Goal: Task Accomplishment & Management: Complete application form

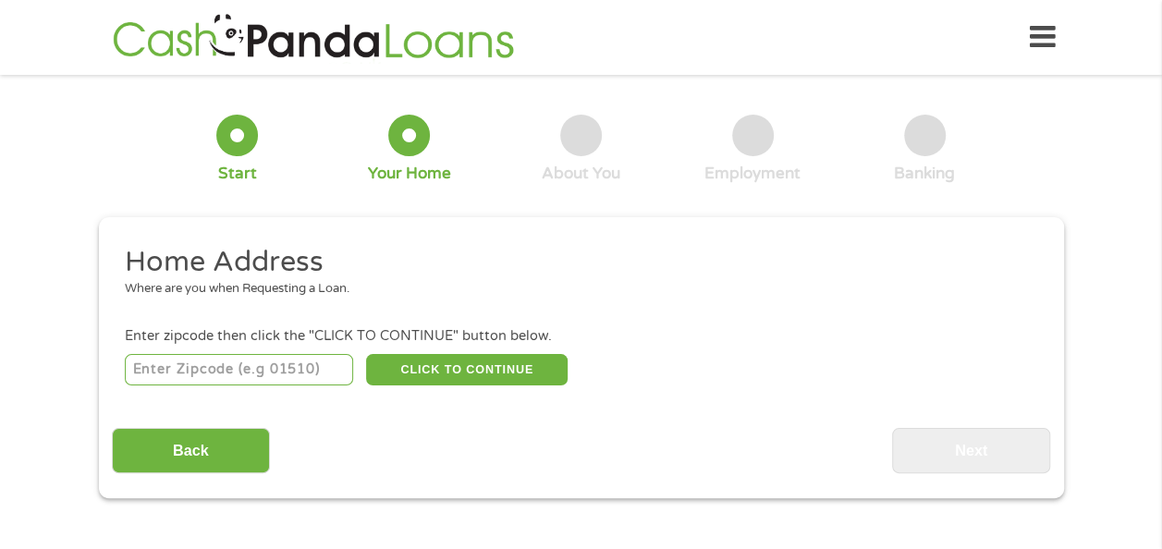
click at [216, 373] on input "number" at bounding box center [239, 369] width 228 height 31
type input "85539"
click at [490, 375] on button "CLICK TO CONTINUE" at bounding box center [467, 369] width 202 height 31
type input "85539"
type input "Miami"
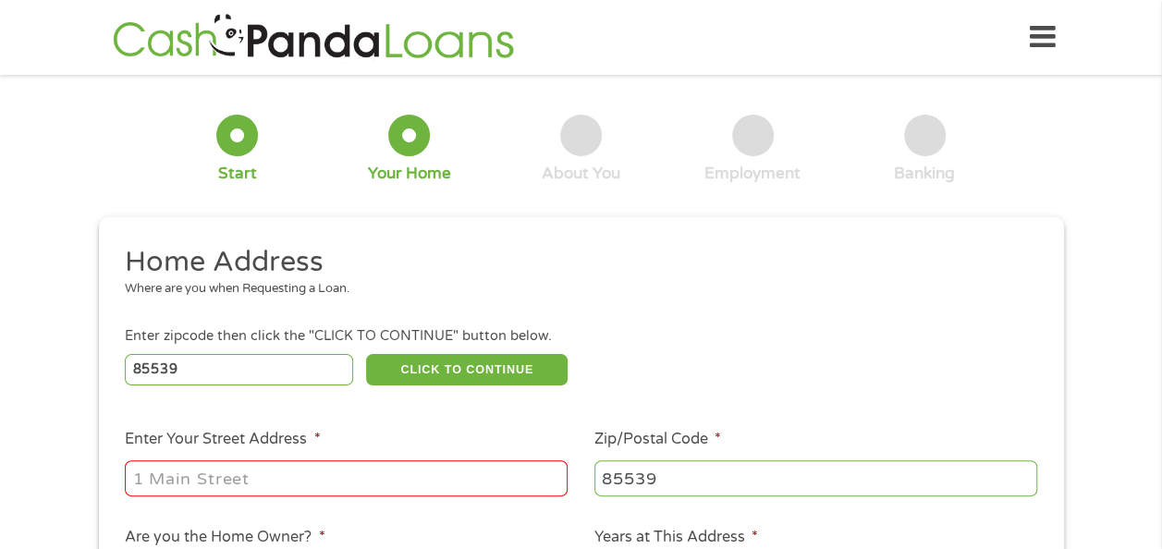
click at [299, 483] on input "Enter Your Street Address *" at bounding box center [346, 477] width 443 height 35
type input "229 South Adonis Avenue"
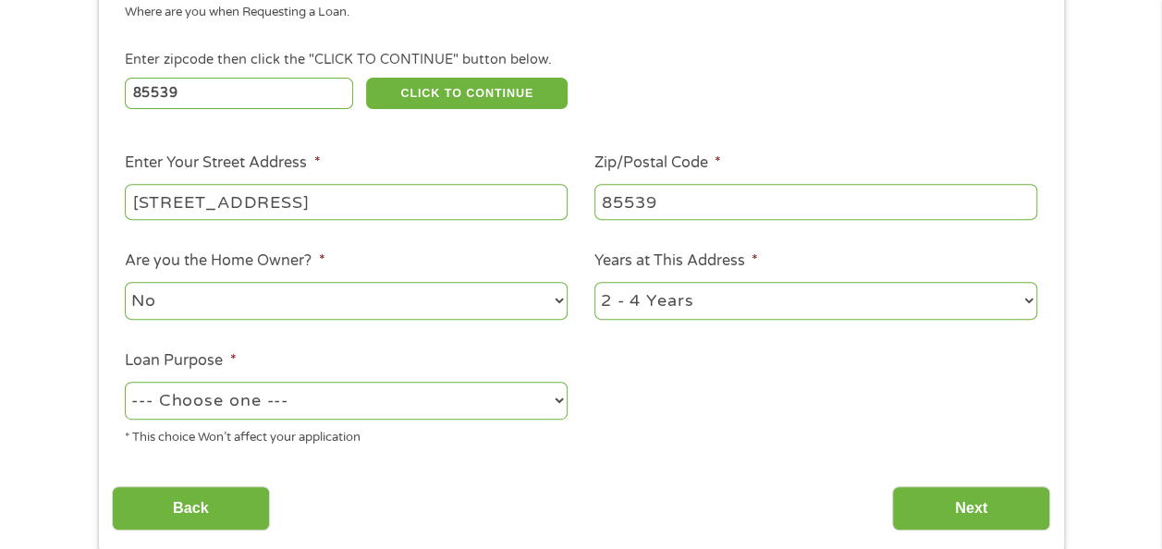
scroll to position [277, 0]
click at [324, 407] on select "--- Choose one --- Pay Bills Debt Consolidation Home Improvement Major Purchase…" at bounding box center [346, 400] width 443 height 38
select select "shorttermcash"
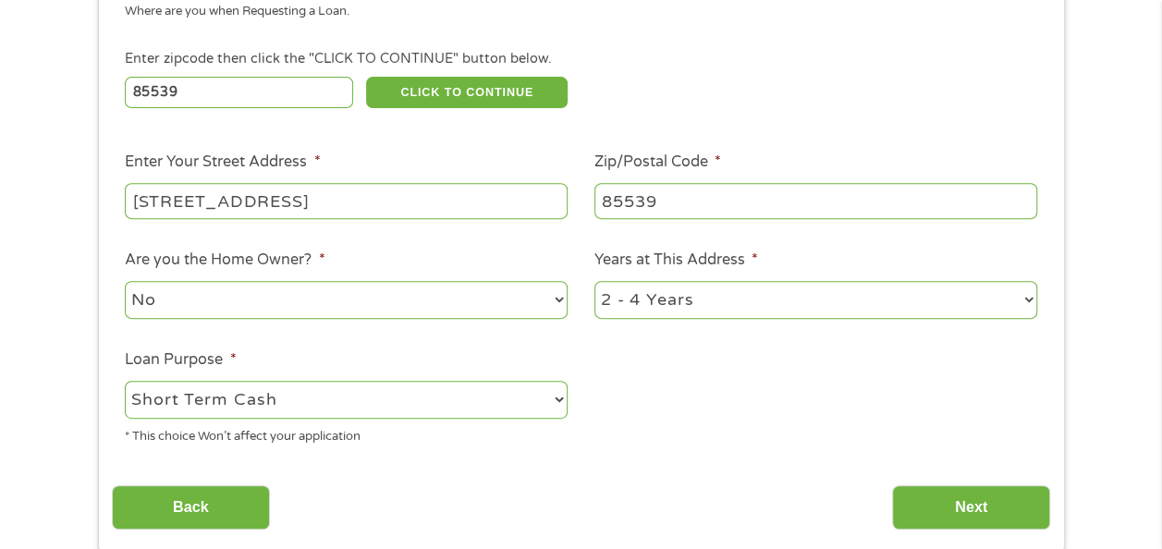
click at [125, 382] on select "--- Choose one --- Pay Bills Debt Consolidation Home Improvement Major Purchase…" at bounding box center [346, 400] width 443 height 38
click at [942, 493] on input "Next" at bounding box center [971, 507] width 158 height 45
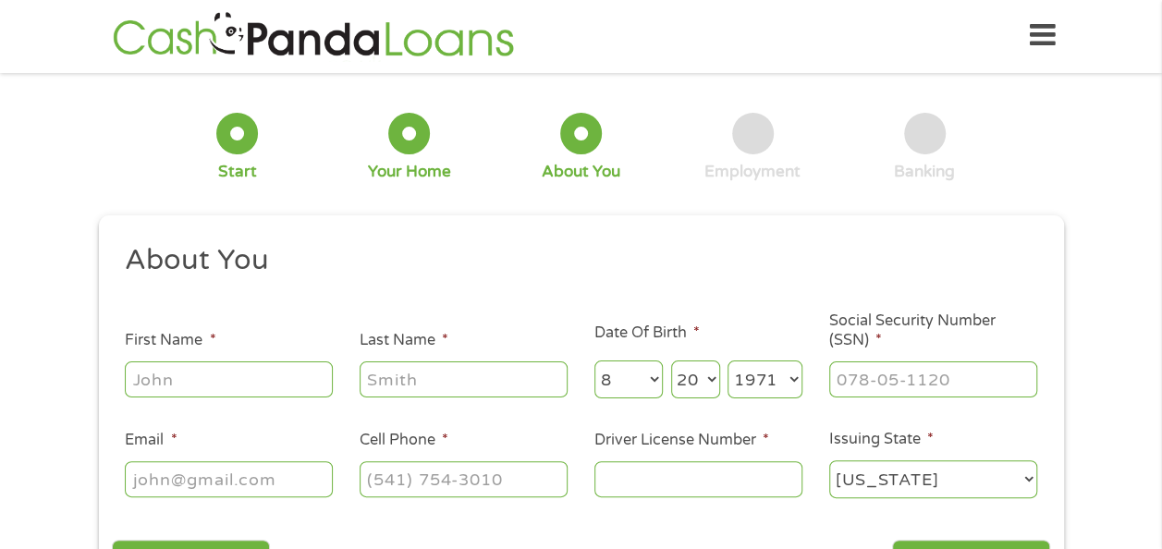
scroll to position [0, 0]
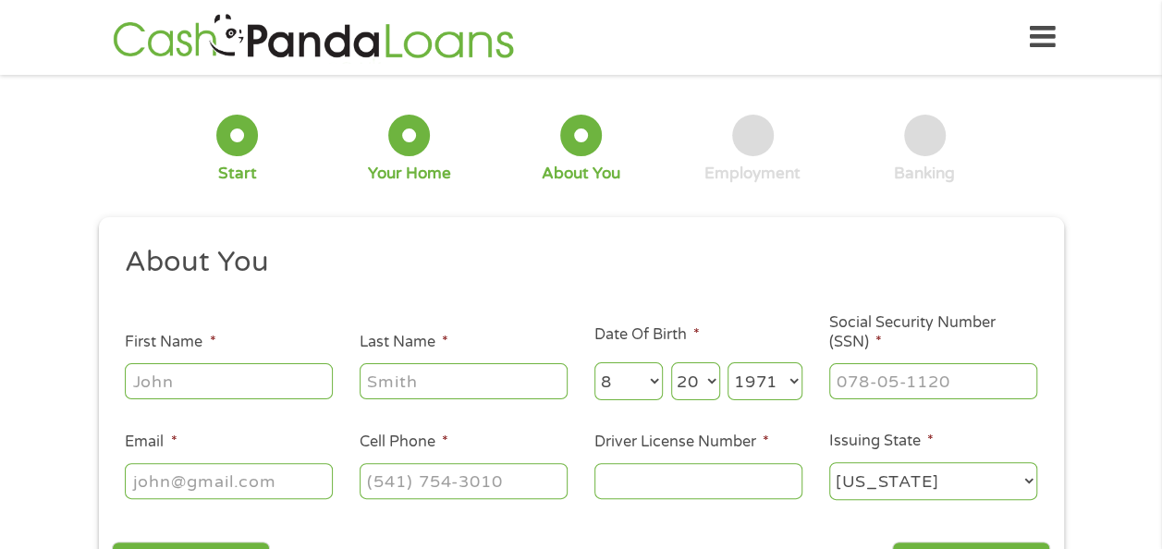
click at [251, 386] on input "First Name *" at bounding box center [229, 380] width 208 height 35
type input "john keith"
type input "holliday"
select select "12"
select select "13"
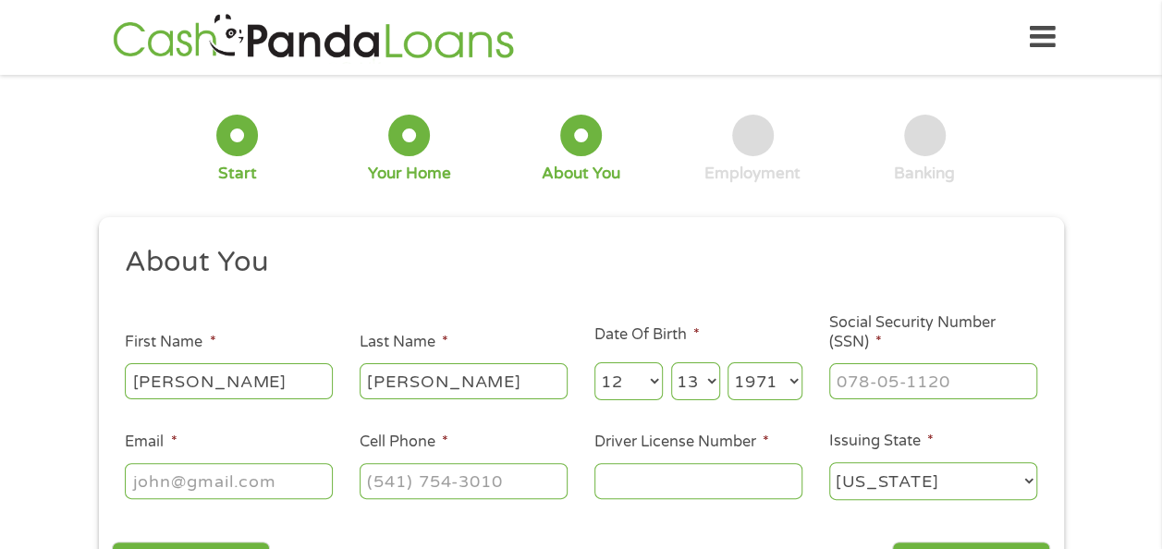
select select "1957"
type input "docholliday1957@yahoo.com"
click at [540, 486] on input "(___) ___-____" at bounding box center [464, 480] width 208 height 35
click at [377, 478] on input "(___) ___-____" at bounding box center [464, 480] width 208 height 35
type input "(928) 324-9031"
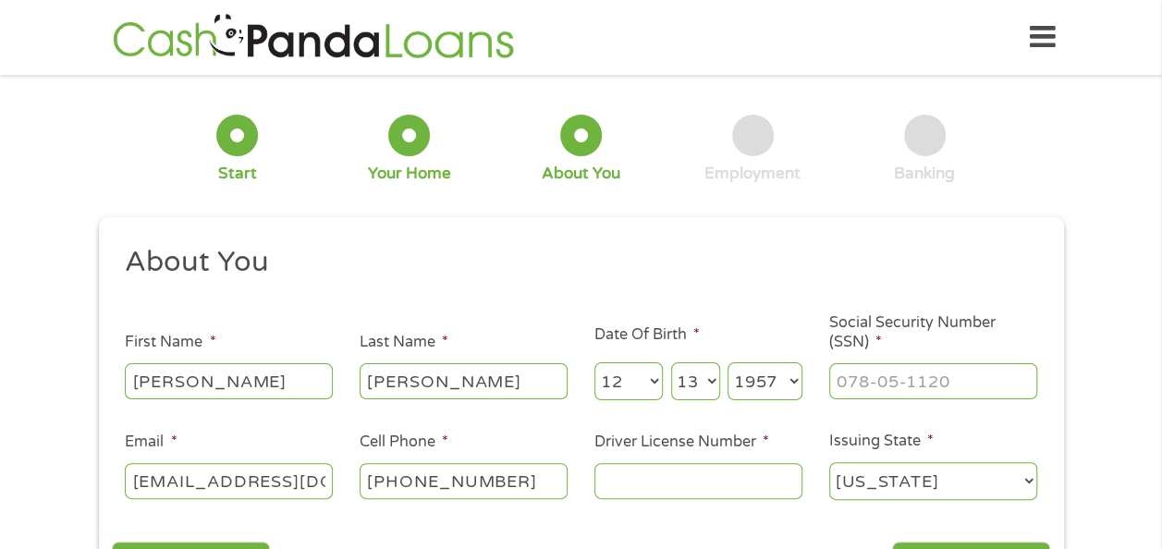
click at [642, 487] on input "Driver License Number *" at bounding box center [698, 480] width 208 height 35
type input "O02430783"
click at [887, 379] on input "___-__-____" at bounding box center [933, 380] width 208 height 35
type input "527-11-4976"
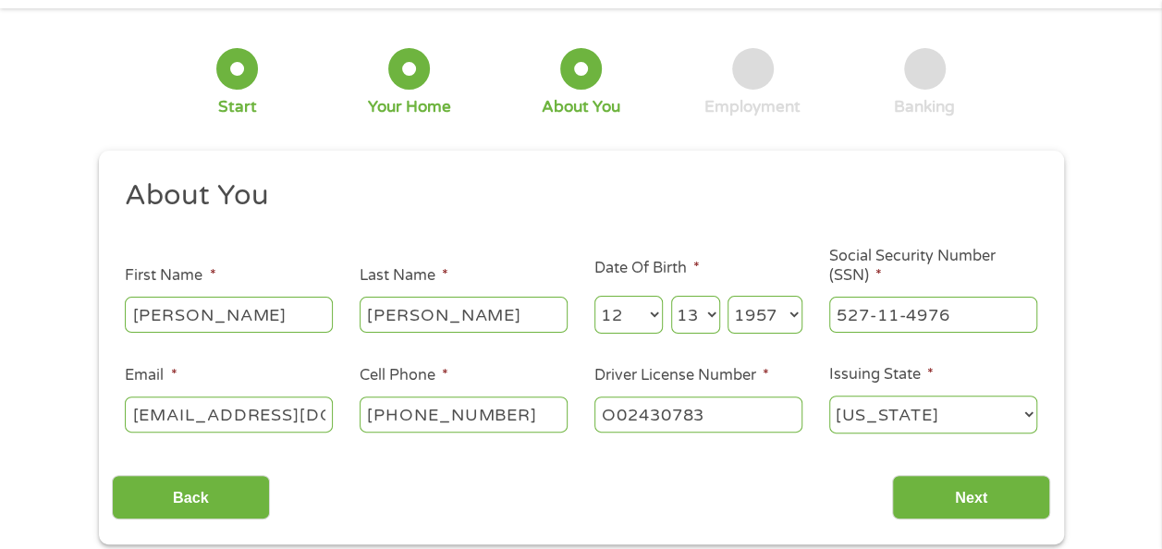
scroll to position [92, 0]
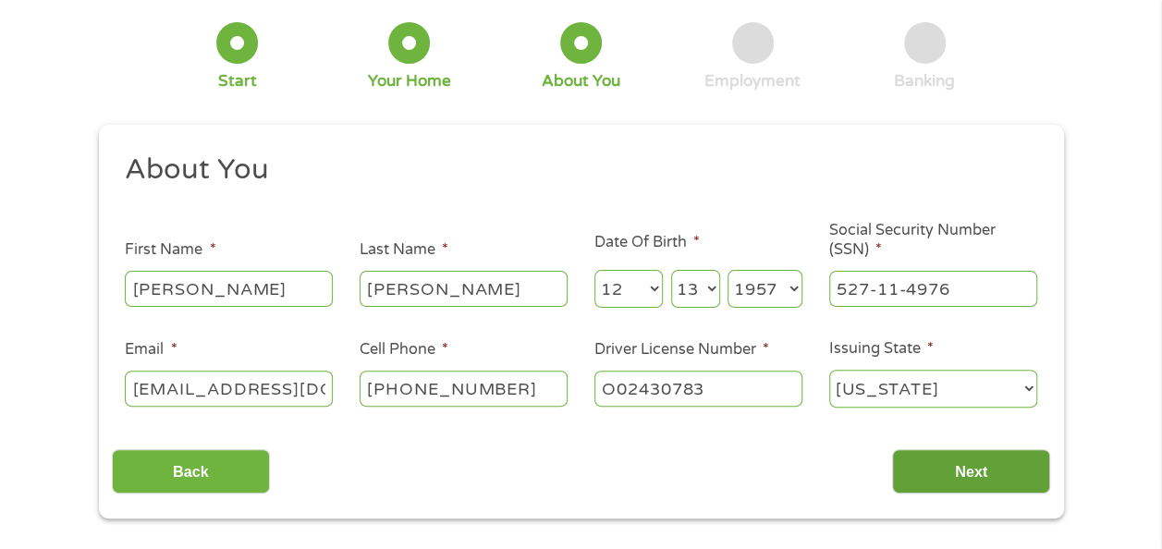
click at [961, 463] on input "Next" at bounding box center [971, 471] width 158 height 45
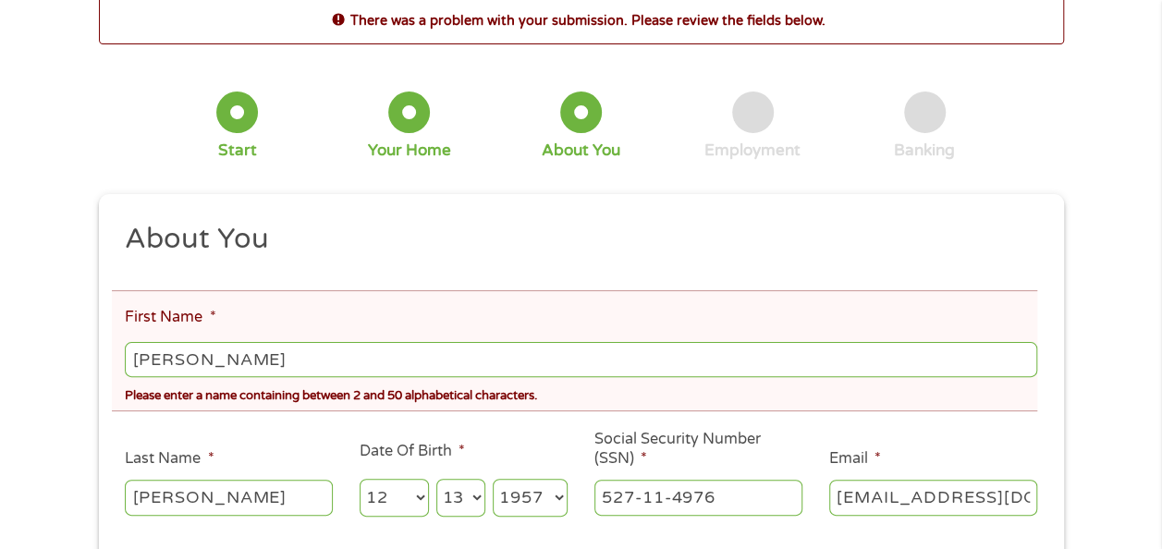
click at [261, 358] on input "john keith" at bounding box center [580, 359] width 911 height 35
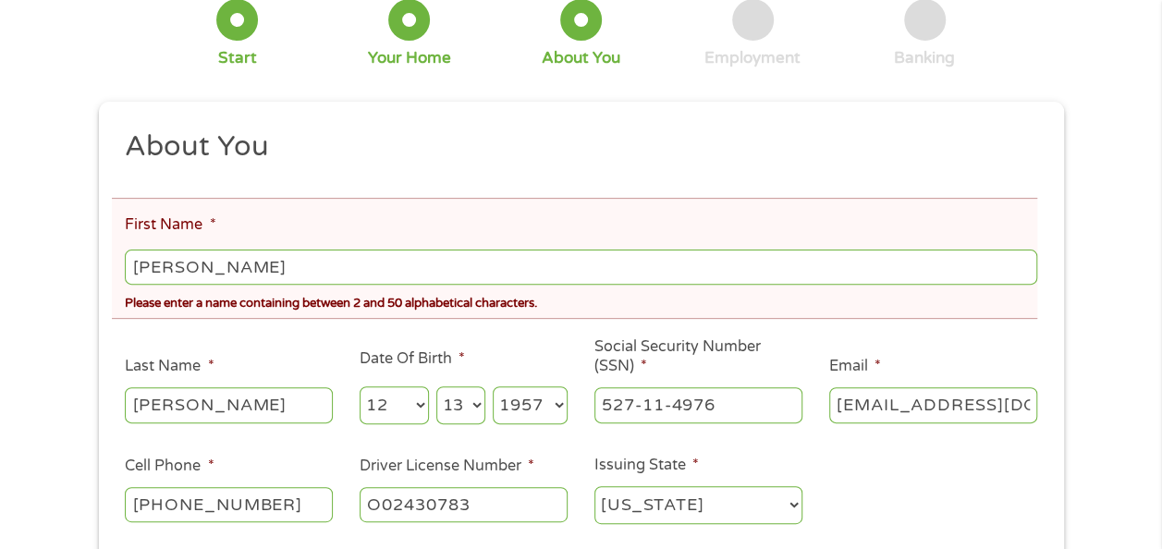
scroll to position [277, 0]
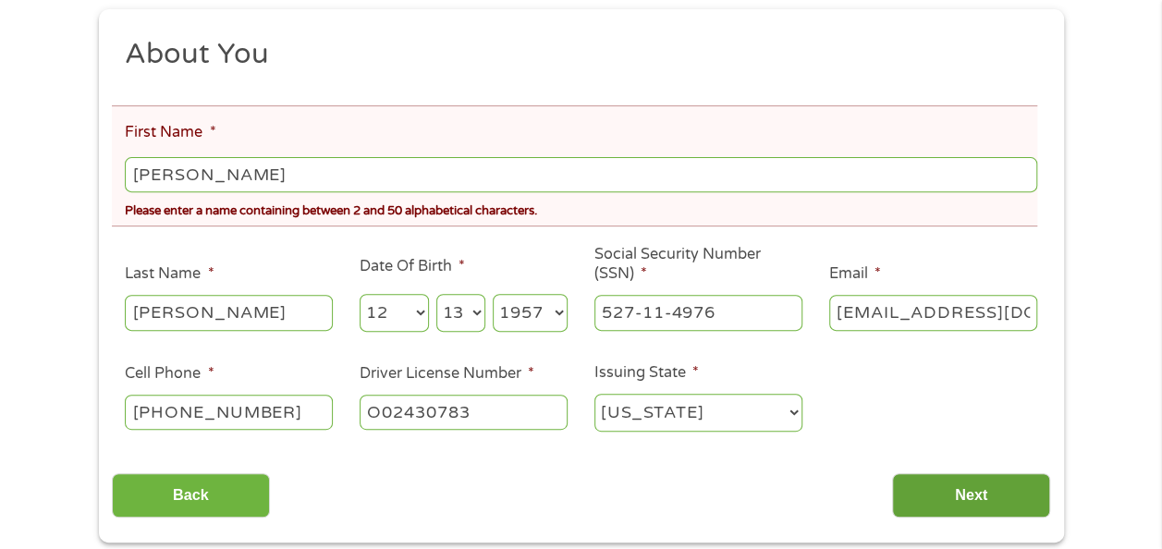
type input "john"
click at [921, 487] on input "Next" at bounding box center [971, 495] width 158 height 45
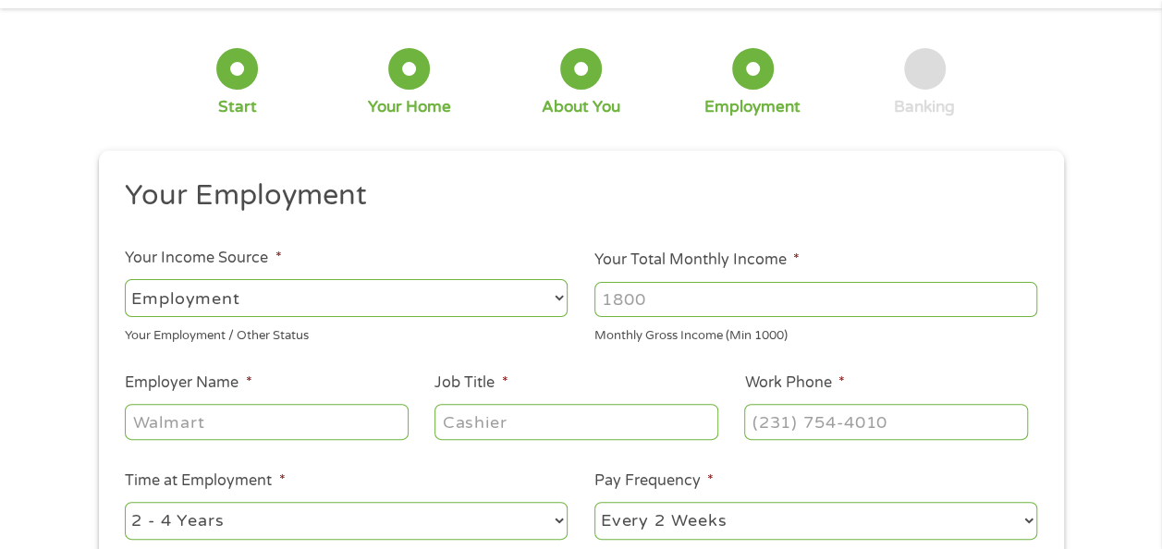
scroll to position [0, 0]
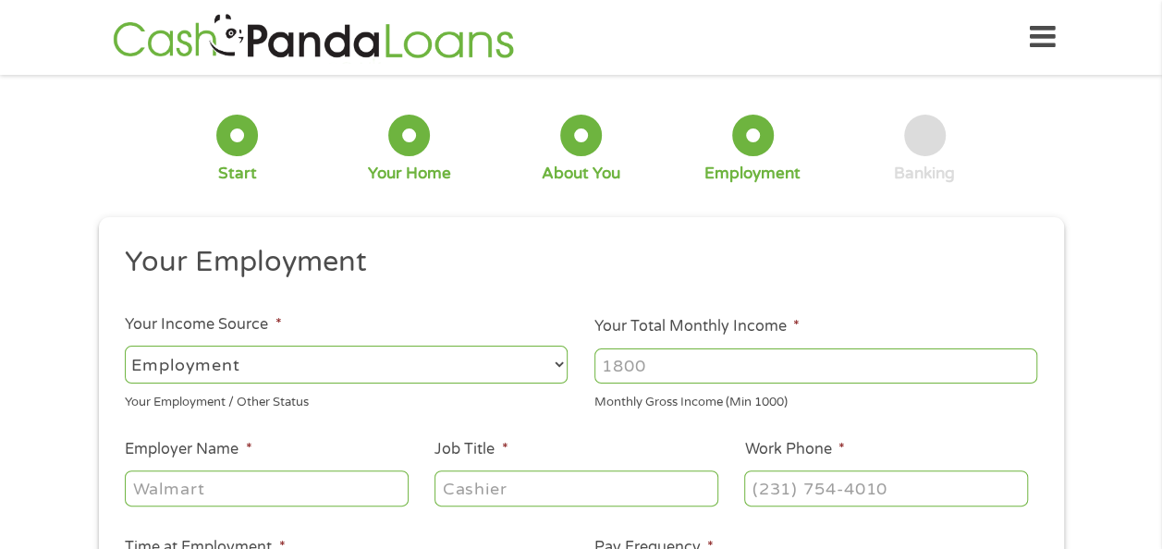
click at [546, 361] on select "--- Choose one --- Employment Self Employed Benefits" at bounding box center [346, 365] width 443 height 38
select select "benefits"
click at [125, 346] on select "--- Choose one --- Employment Self Employed Benefits" at bounding box center [346, 365] width 443 height 38
type input "Other"
type input "(928) 324-9031"
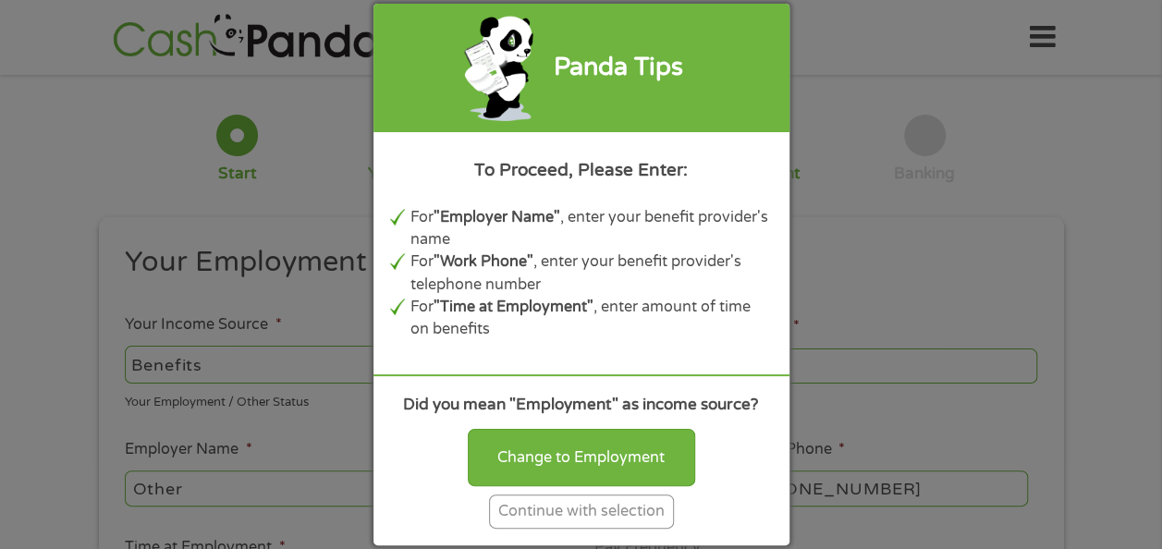
click at [614, 517] on div "Continue with selection" at bounding box center [581, 512] width 185 height 34
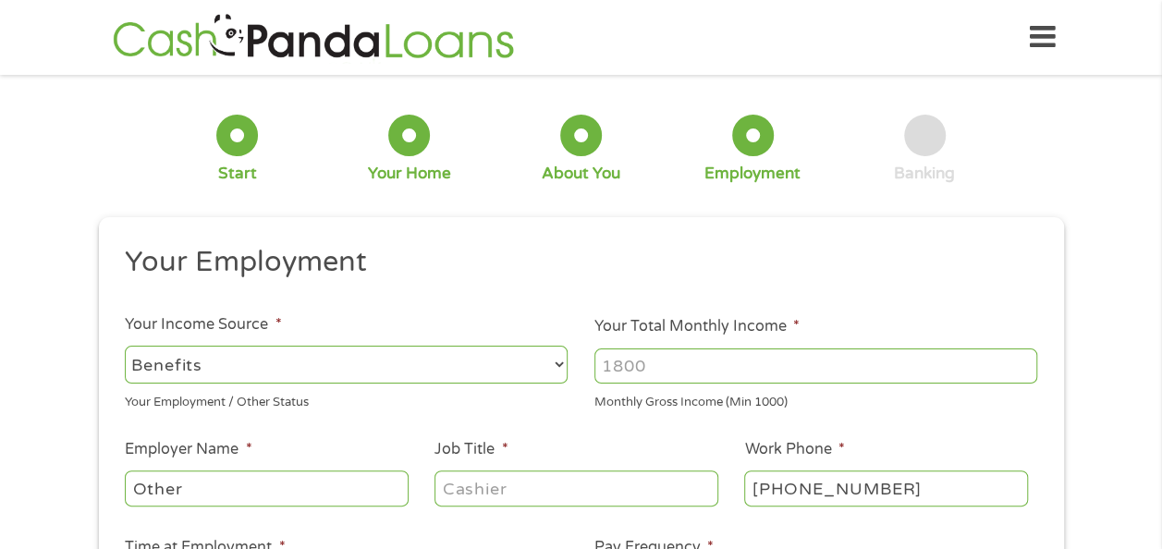
scroll to position [647, 0]
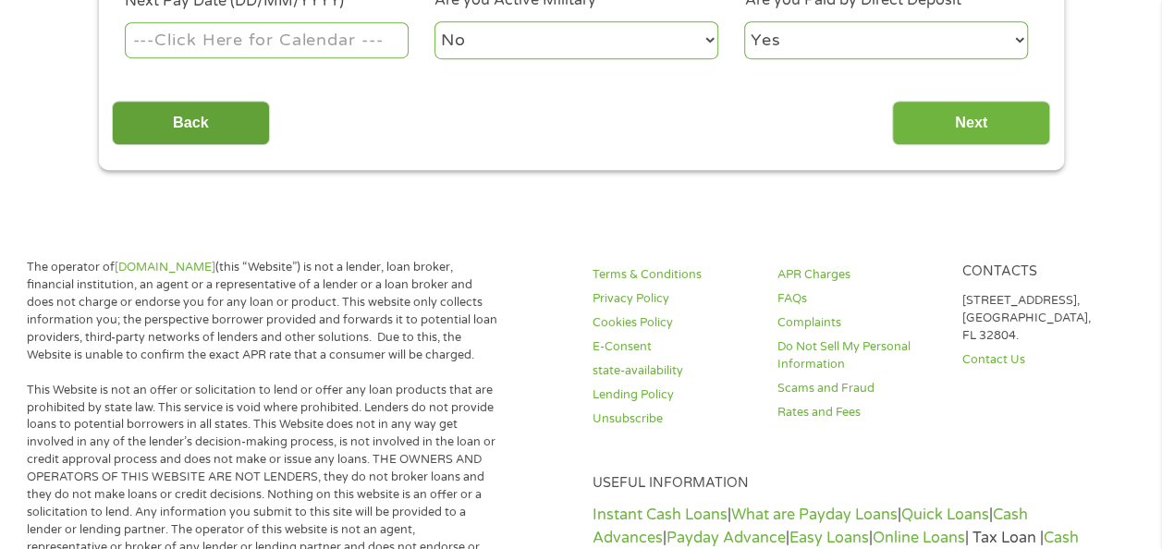
click at [194, 131] on input "Back" at bounding box center [191, 123] width 158 height 45
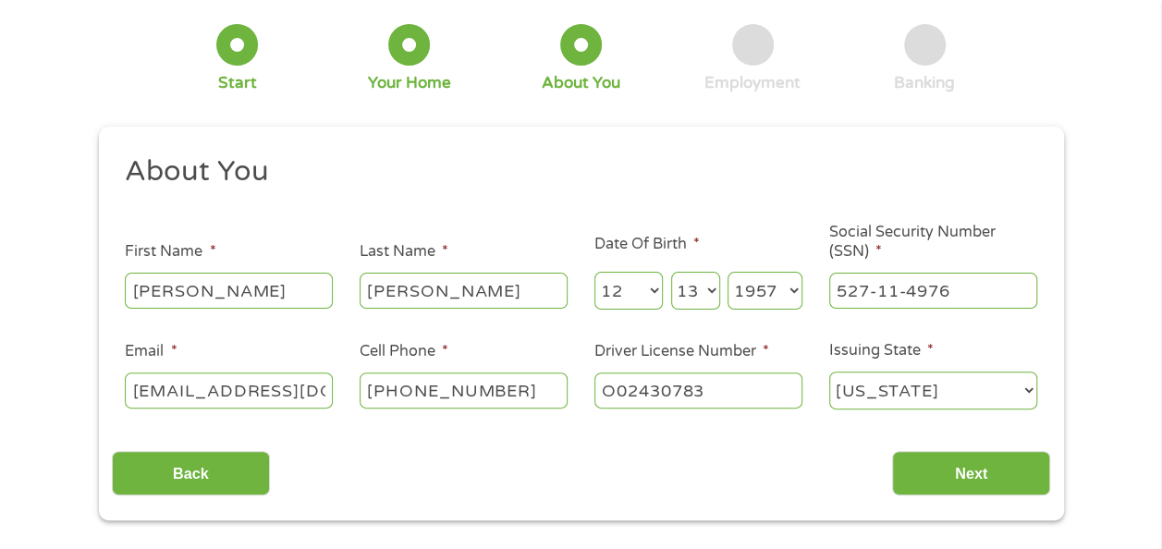
scroll to position [92, 0]
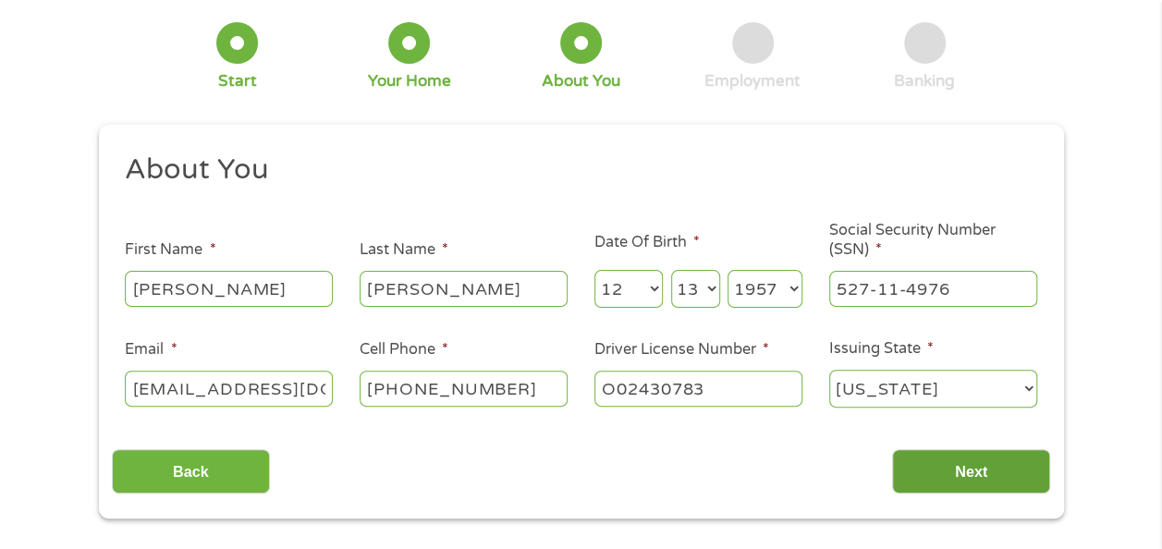
click at [924, 479] on input "Next" at bounding box center [971, 471] width 158 height 45
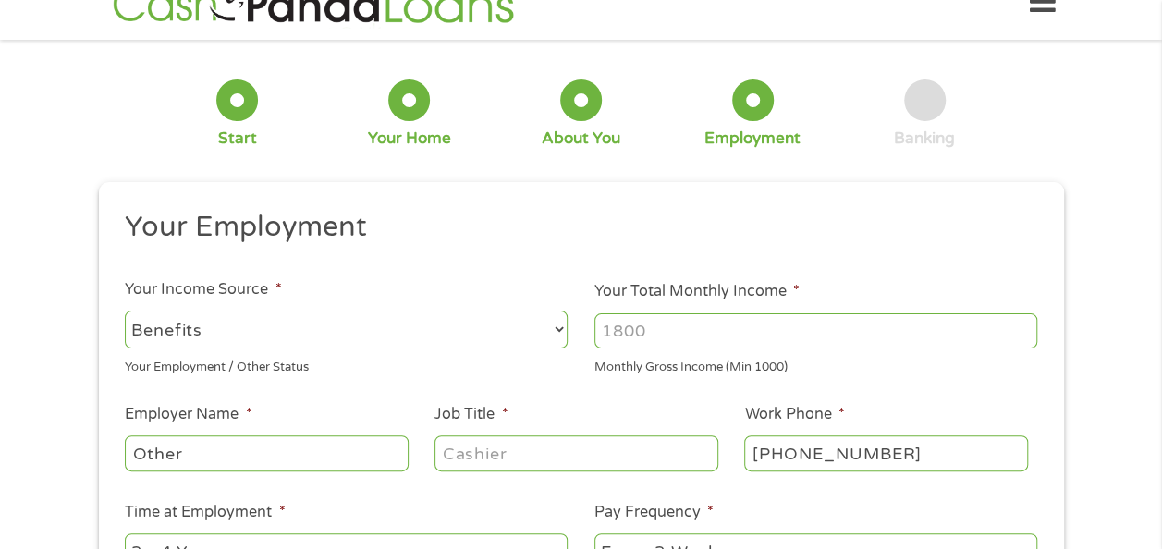
scroll to position [0, 0]
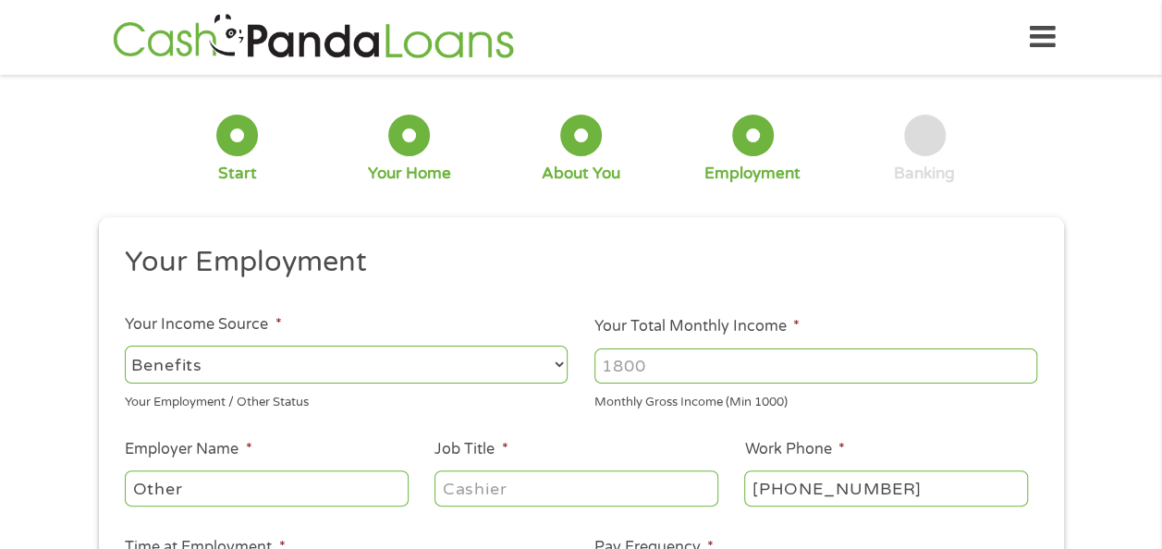
click at [719, 362] on input "Your Total Monthly Income *" at bounding box center [815, 365] width 443 height 35
type input "540"
click at [240, 498] on input "Other" at bounding box center [266, 488] width 283 height 35
type input "O"
type input "social security"
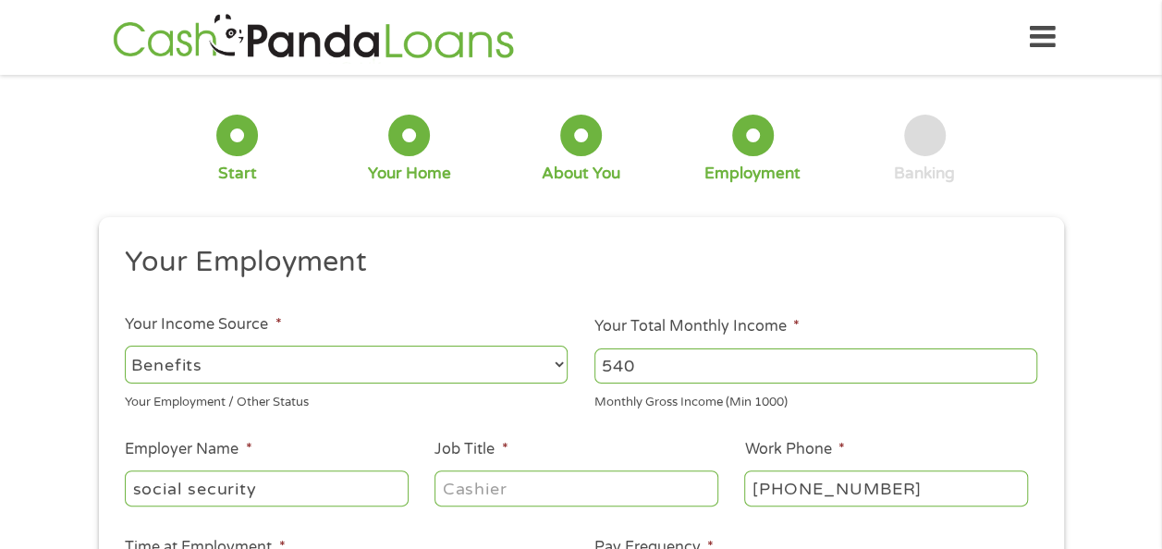
click at [610, 490] on input "Job Title *" at bounding box center [575, 488] width 283 height 35
click at [518, 364] on select "--- Choose one --- Employment Self Employed Benefits" at bounding box center [346, 365] width 443 height 38
click at [125, 346] on select "--- Choose one --- Employment Self Employed Benefits" at bounding box center [346, 365] width 443 height 38
type input "(800) 772-1213"
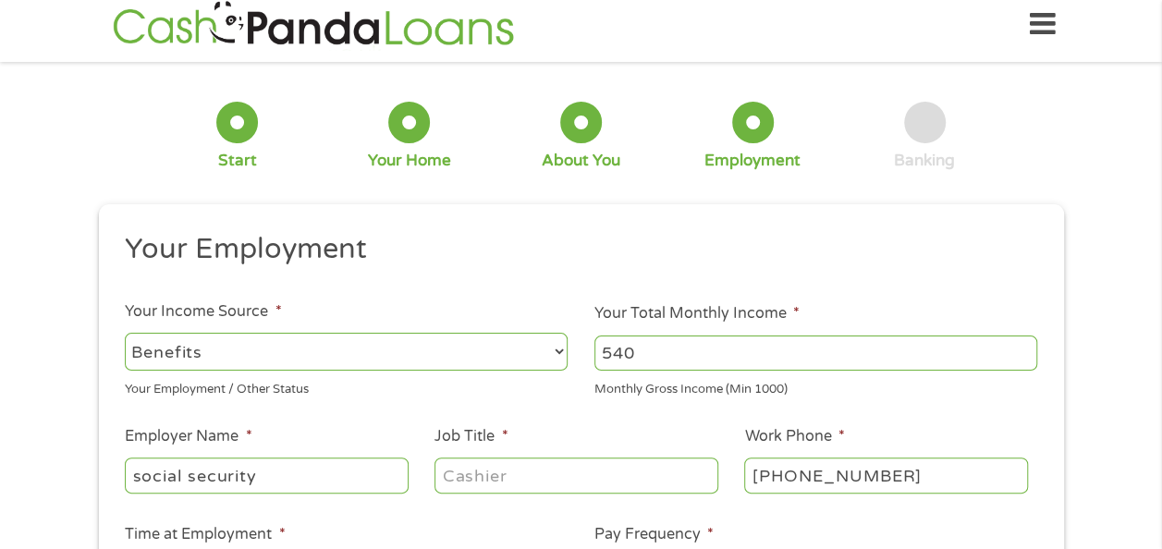
scroll to position [92, 0]
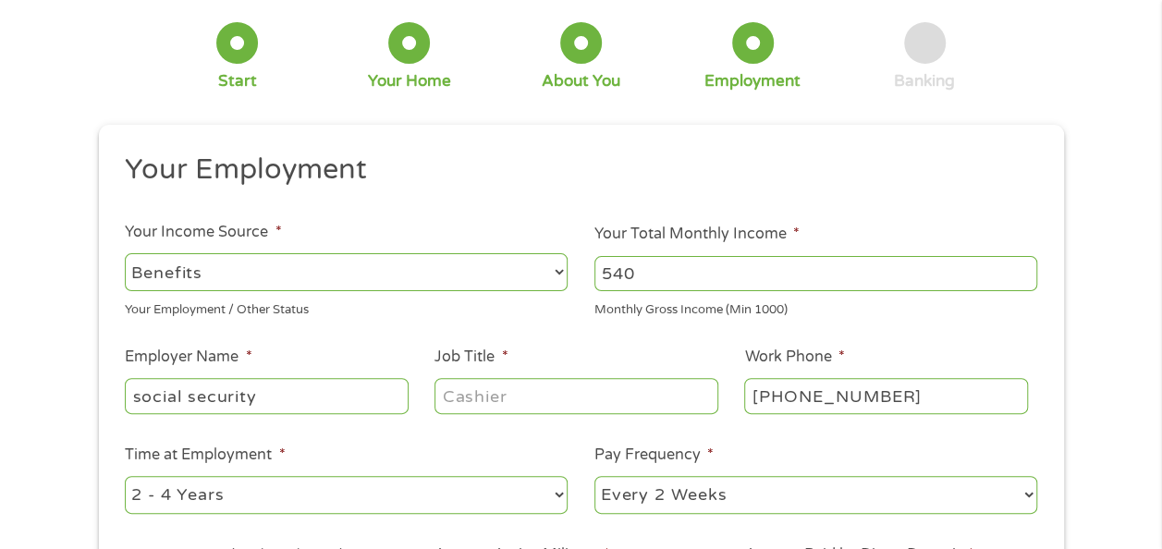
click at [337, 508] on select "--- Choose one --- 1 Year or less 1 - 2 Years 2 - 4 Years Over 4 Years" at bounding box center [346, 495] width 443 height 38
select select "24months"
click at [125, 476] on select "--- Choose one --- 1 Year or less 1 - 2 Years 2 - 4 Years Over 4 Years" at bounding box center [346, 495] width 443 height 38
click at [917, 487] on select "--- Choose one --- Every 2 Weeks Every Week Monthly Semi-Monthly" at bounding box center [815, 495] width 443 height 38
select select "monthly"
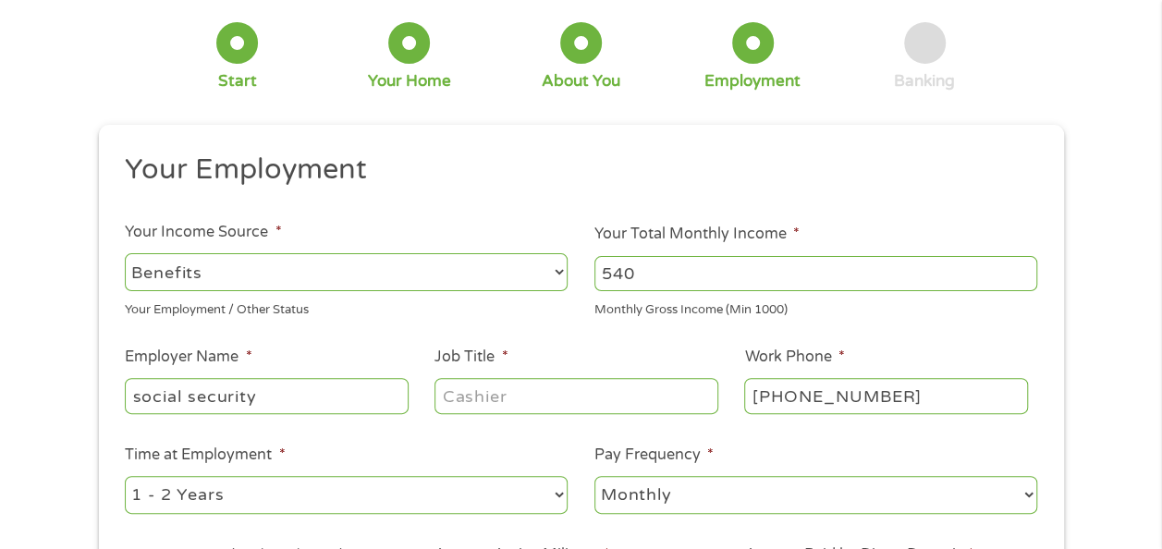
click at [594, 476] on select "--- Choose one --- Every 2 Weeks Every Week Monthly Semi-Monthly" at bounding box center [815, 495] width 443 height 38
click at [507, 401] on input "Job Title *" at bounding box center [575, 395] width 283 height 35
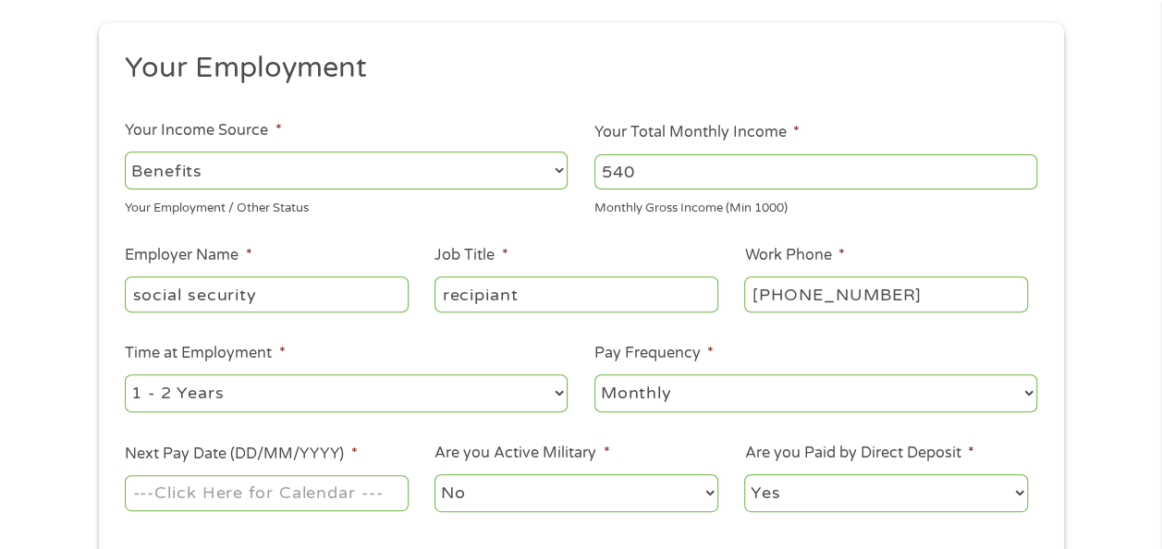
scroll to position [277, 0]
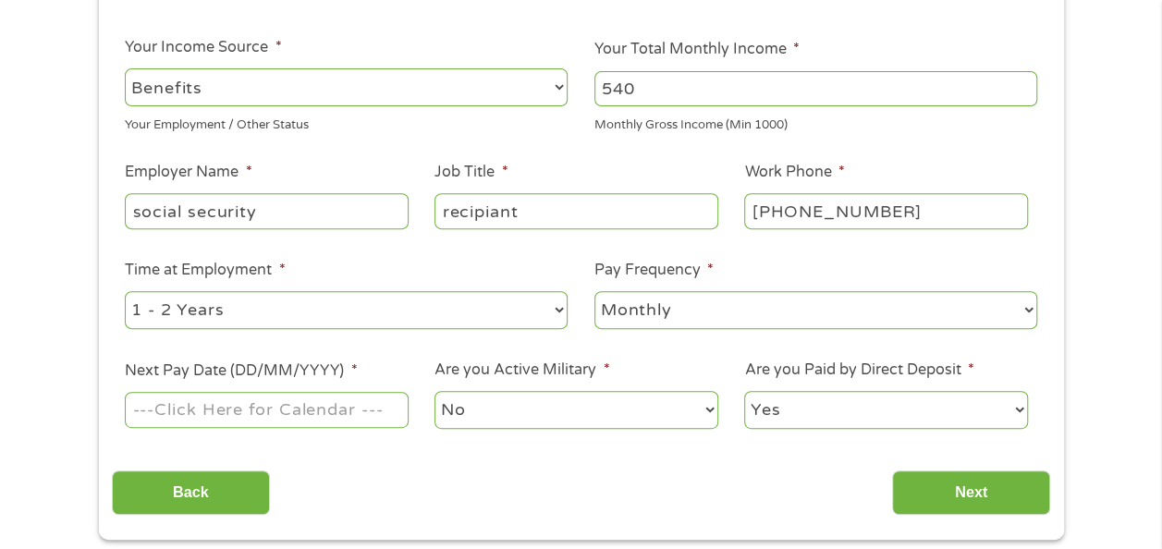
type input "recipiant"
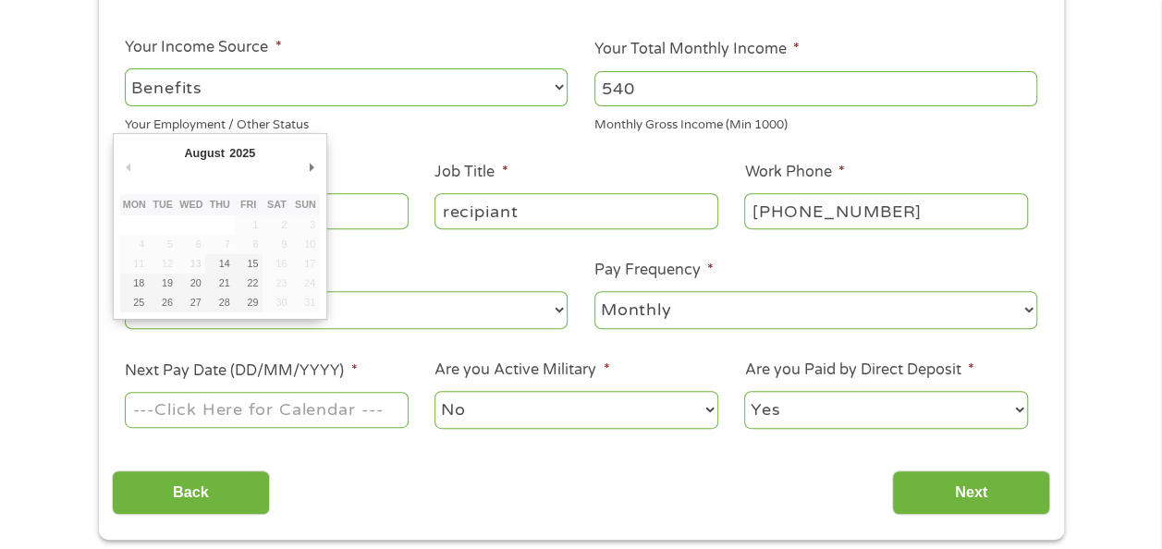
click at [224, 408] on input "Next Pay Date (DD/MM/YYYY) *" at bounding box center [266, 409] width 283 height 35
type input "03/09/2025"
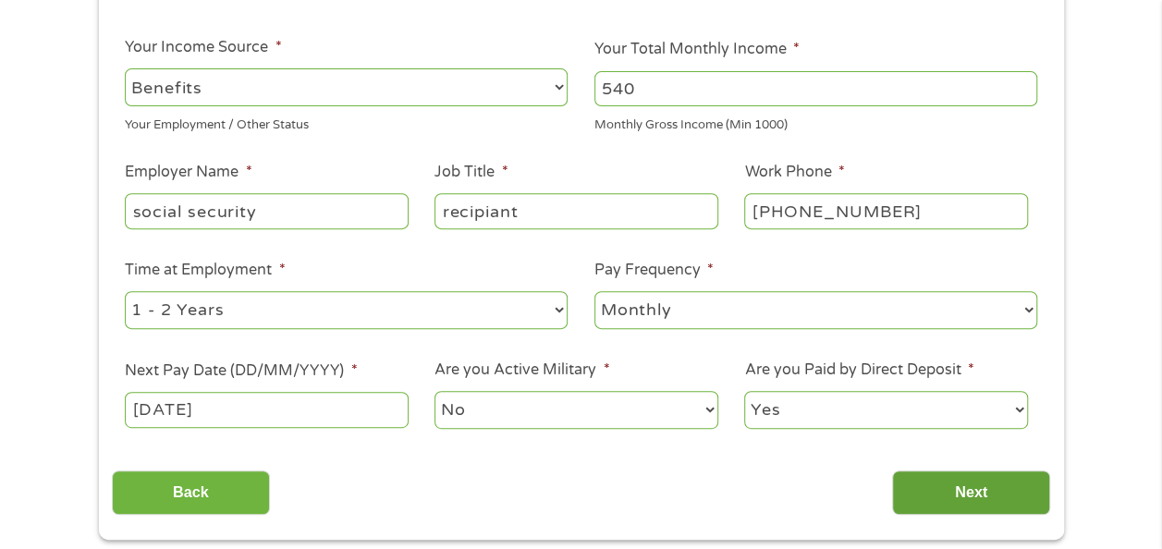
click at [964, 495] on input "Next" at bounding box center [971, 493] width 158 height 45
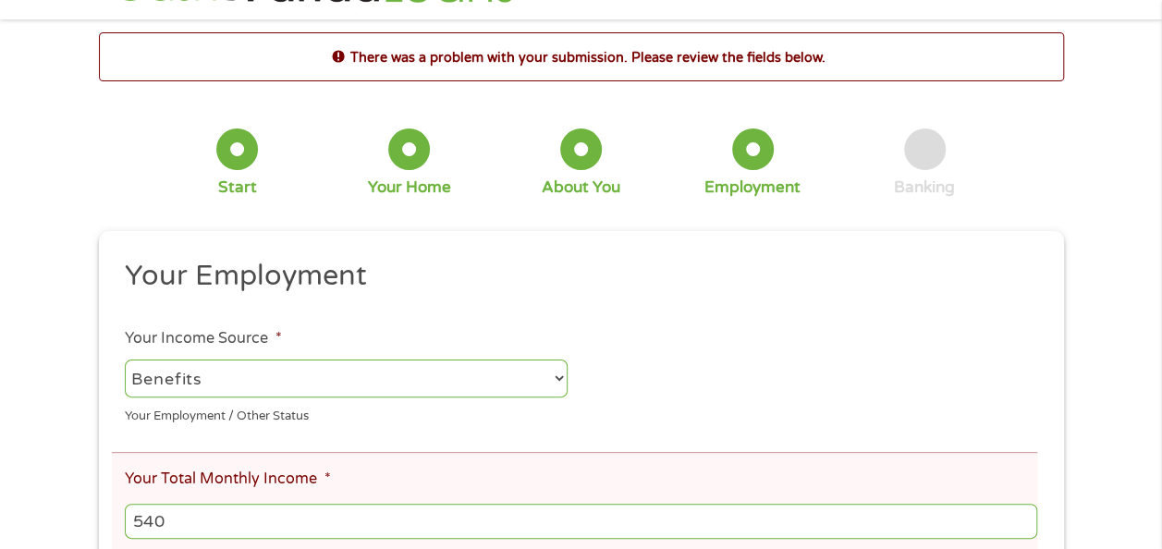
scroll to position [0, 0]
